Goal: Information Seeking & Learning: Check status

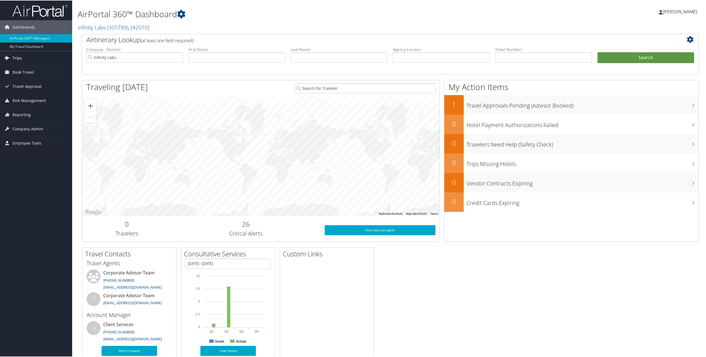
click at [22, 56] on link "Trips" at bounding box center [36, 58] width 72 height 14
click at [20, 86] on link "Past Trips" at bounding box center [36, 85] width 72 height 8
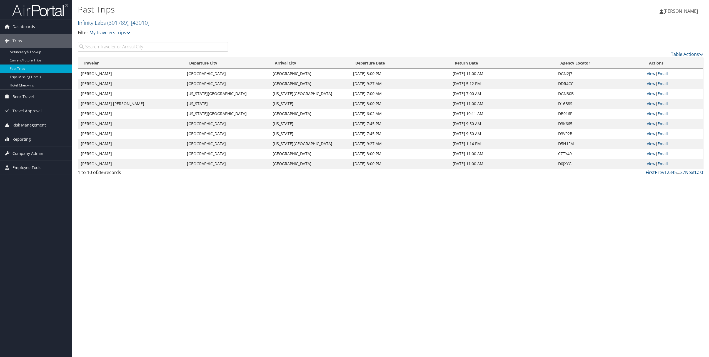
click at [170, 44] on input "search" at bounding box center [153, 47] width 150 height 10
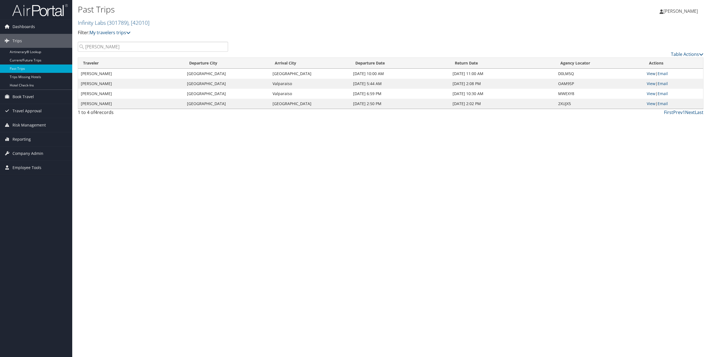
type input "sutter"
click at [653, 71] on link "View" at bounding box center [650, 73] width 9 height 5
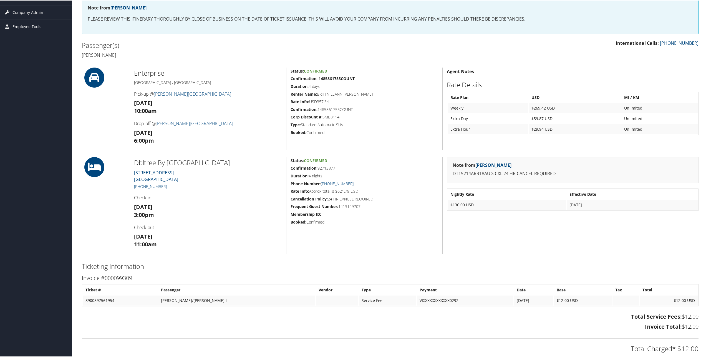
scroll to position [90, 0]
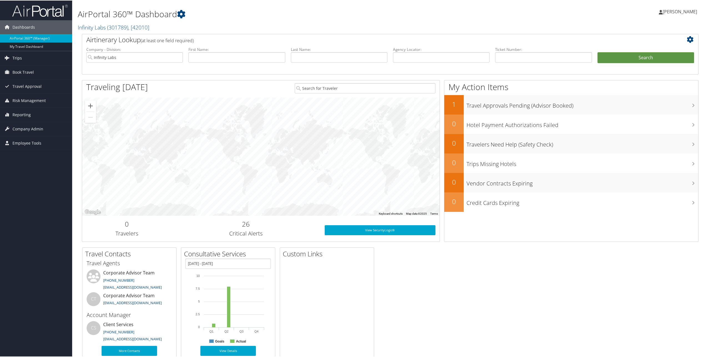
click at [14, 53] on span "Trips" at bounding box center [16, 58] width 9 height 14
click at [16, 85] on link "Past Trips" at bounding box center [36, 85] width 72 height 8
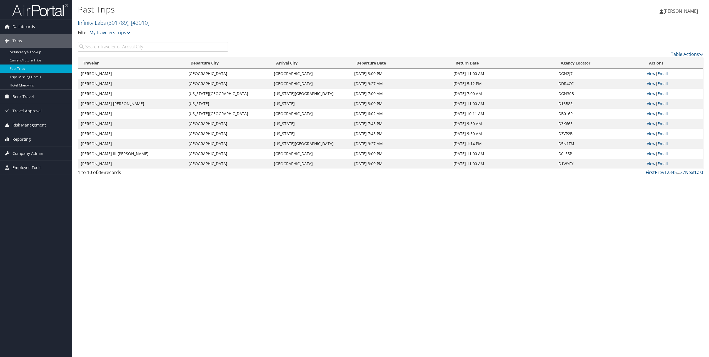
click at [105, 47] on input "search" at bounding box center [153, 47] width 150 height 10
type input "[PERSON_NAME]"
click at [651, 73] on link "View" at bounding box center [650, 73] width 9 height 5
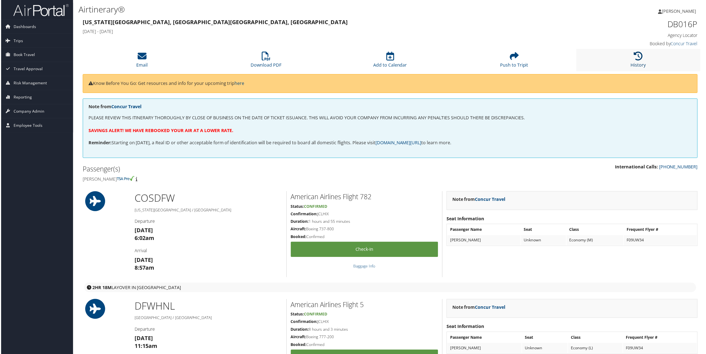
click at [640, 59] on icon at bounding box center [639, 56] width 9 height 9
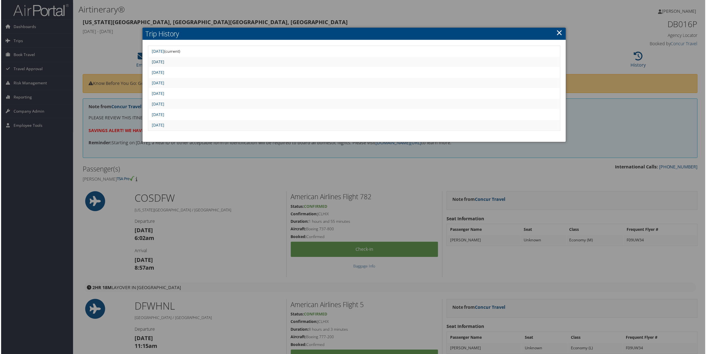
click at [164, 59] on link "[DATE]" at bounding box center [157, 61] width 12 height 5
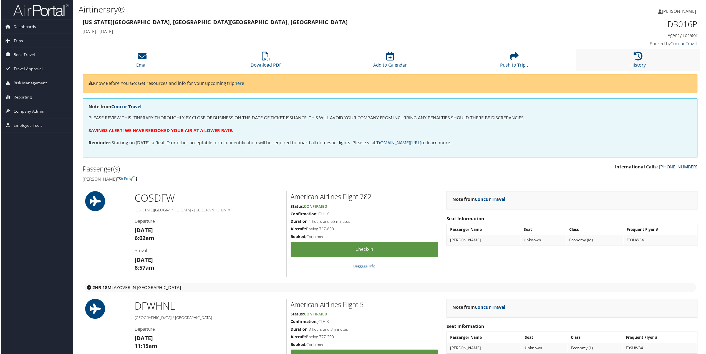
click at [628, 55] on li "History" at bounding box center [639, 60] width 124 height 22
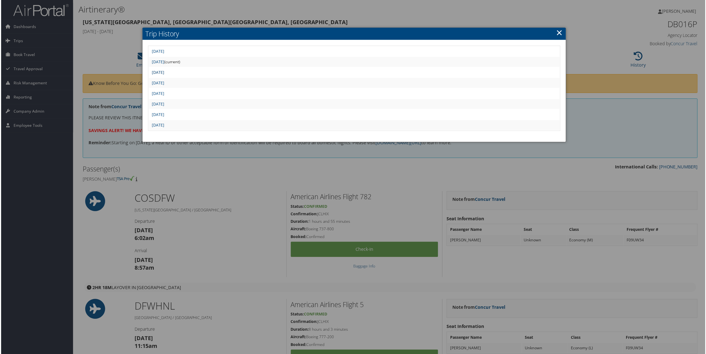
click at [164, 72] on link "[DATE]" at bounding box center [157, 72] width 12 height 5
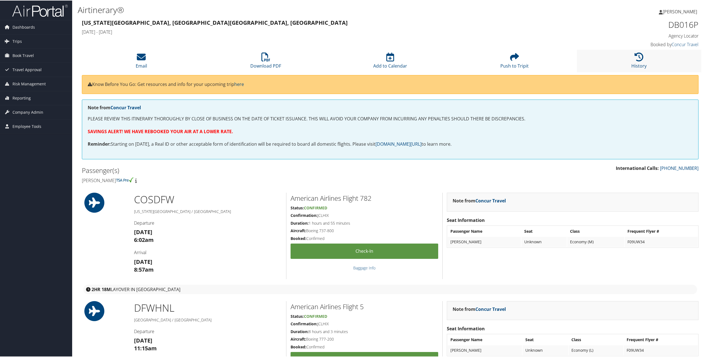
click at [617, 60] on li "History" at bounding box center [639, 60] width 124 height 22
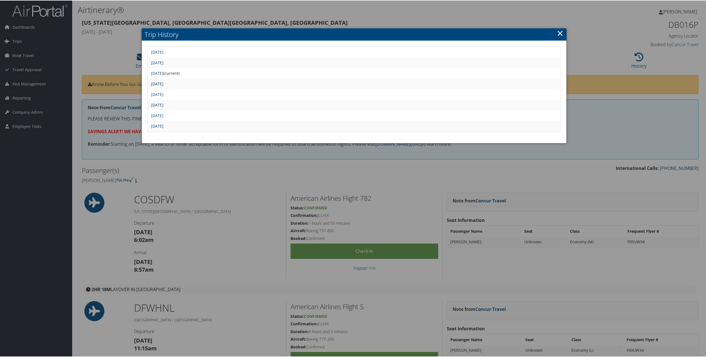
click at [164, 81] on link "[DATE]" at bounding box center [157, 83] width 12 height 5
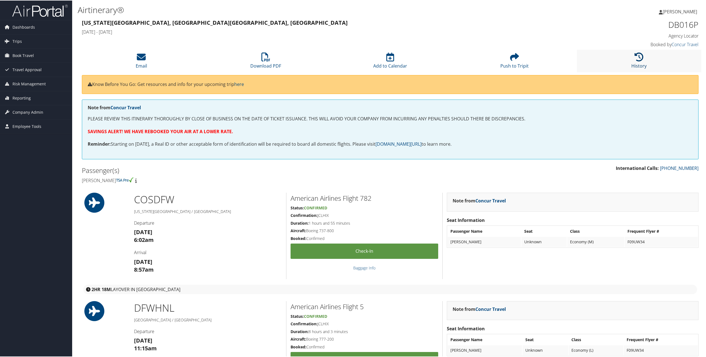
click at [635, 53] on icon at bounding box center [639, 56] width 9 height 9
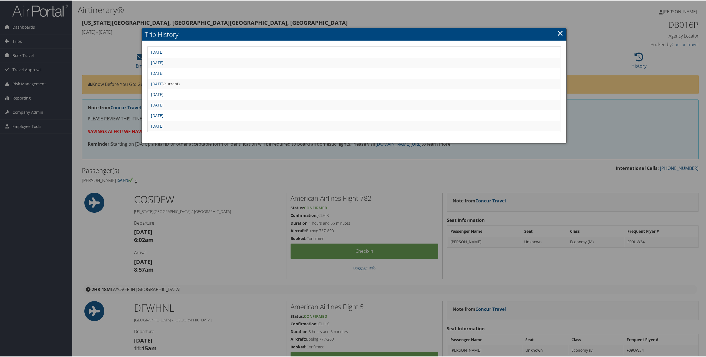
click at [164, 94] on link "[DATE]" at bounding box center [157, 93] width 12 height 5
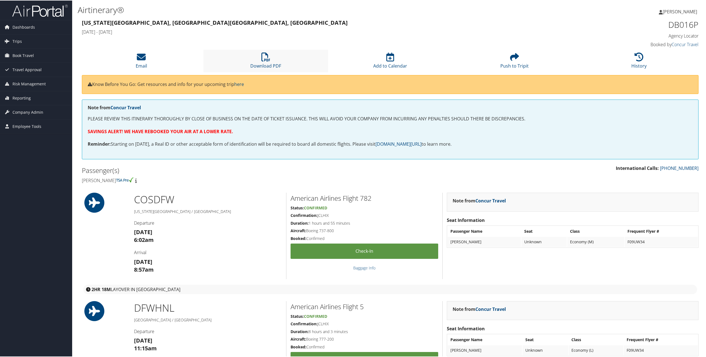
click at [258, 56] on li "Download PDF" at bounding box center [266, 60] width 124 height 22
click at [408, 21] on h3 "Colorado Springs, CO Honolulu, HI" at bounding box center [312, 22] width 461 height 8
click at [652, 59] on li "History" at bounding box center [639, 60] width 124 height 22
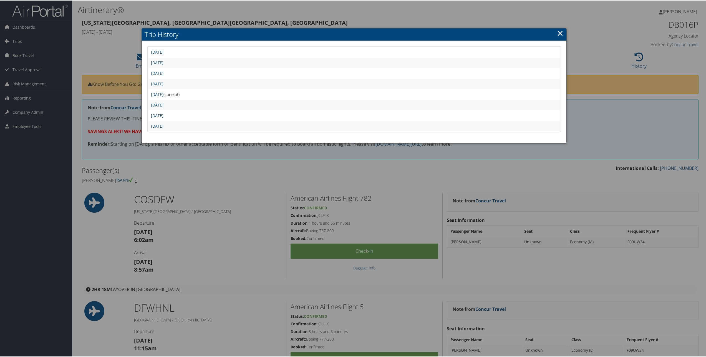
click at [174, 107] on td "Fri Sep 5 05:46:18 MDT 2025" at bounding box center [354, 104] width 412 height 10
click at [164, 107] on link "Fri Sep 5 05:46:18 MDT 2025" at bounding box center [157, 104] width 12 height 5
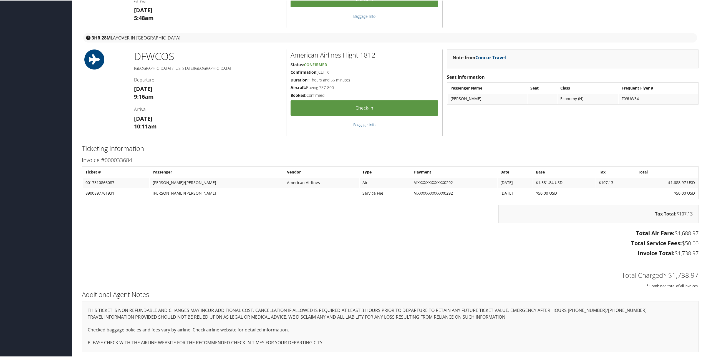
scroll to position [529, 0]
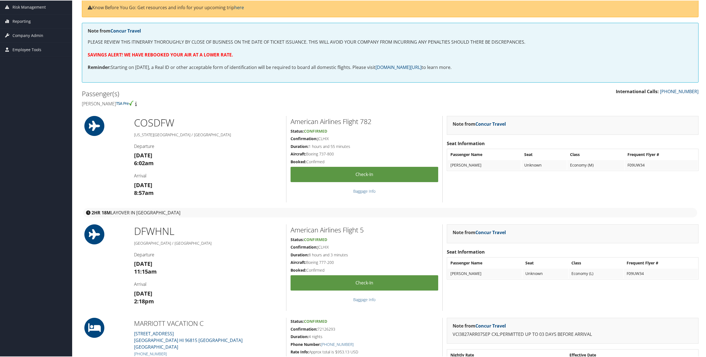
scroll to position [0, 0]
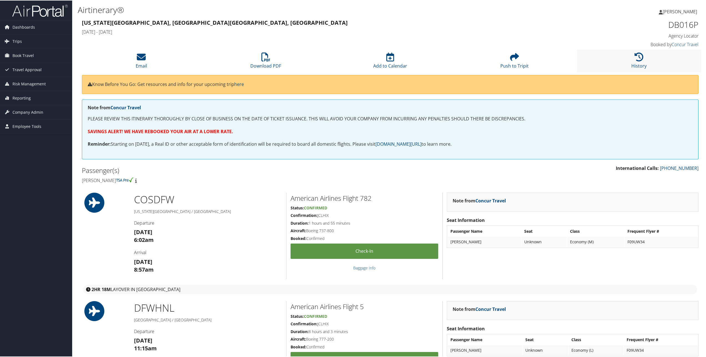
click at [621, 60] on li "History" at bounding box center [639, 60] width 124 height 22
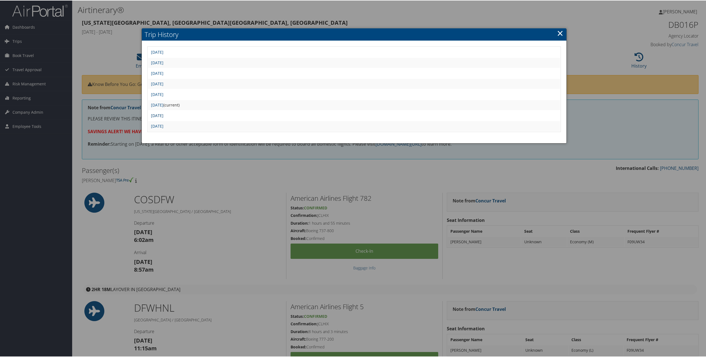
click at [164, 113] on link "Thu Sep 4 10:16:46 MDT 2025" at bounding box center [157, 114] width 12 height 5
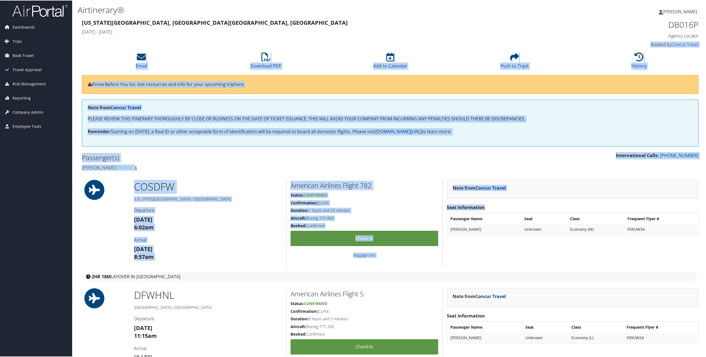
drag, startPoint x: 706, startPoint y: 34, endPoint x: 705, endPoint y: 230, distance: 195.5
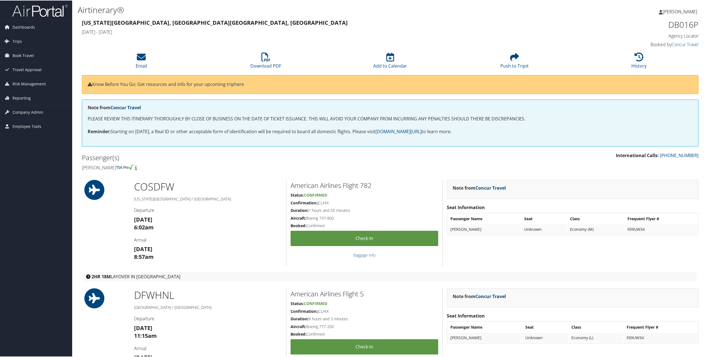
click at [551, 35] on h4 "Agency Locator" at bounding box center [625, 35] width 148 height 6
click at [617, 53] on li "History" at bounding box center [639, 60] width 124 height 22
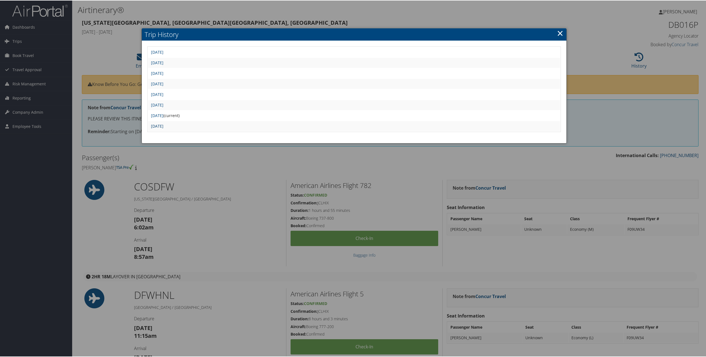
click at [164, 125] on link "Thu Sep 4 10:03:09 MDT 2025" at bounding box center [157, 125] width 12 height 5
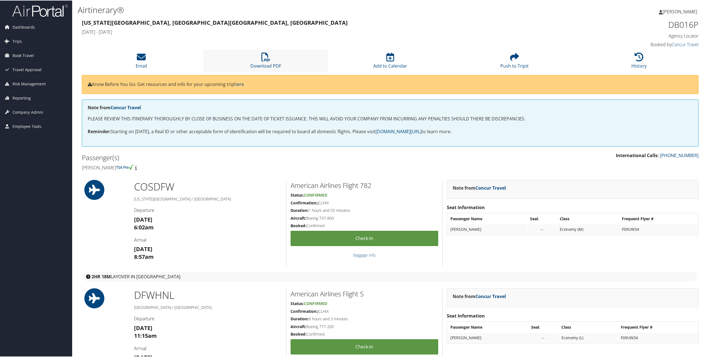
click at [272, 61] on li "Download PDF" at bounding box center [266, 60] width 124 height 22
